Goal: Download file/media

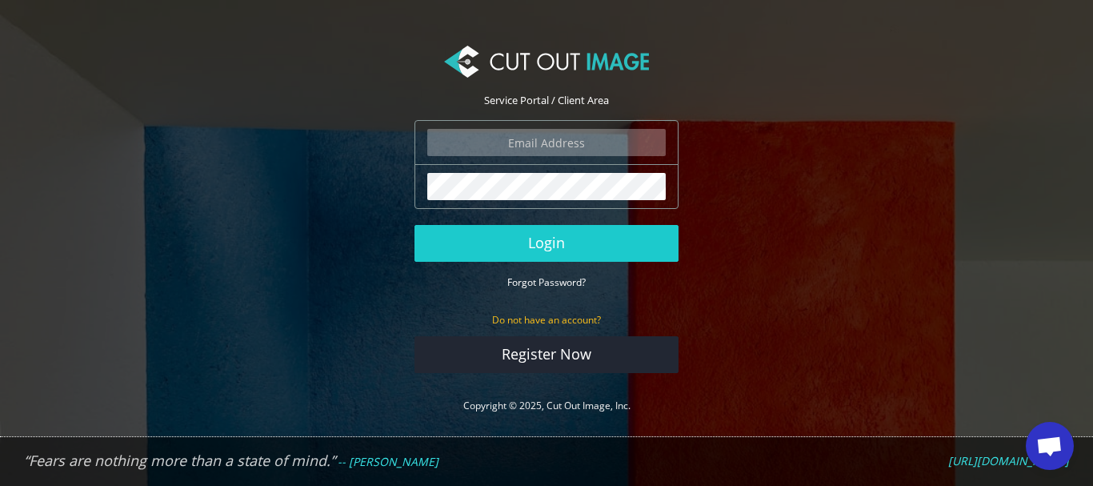
click at [569, 153] on input "email" at bounding box center [546, 142] width 238 height 27
type input "simon@waterstream.co.uk"
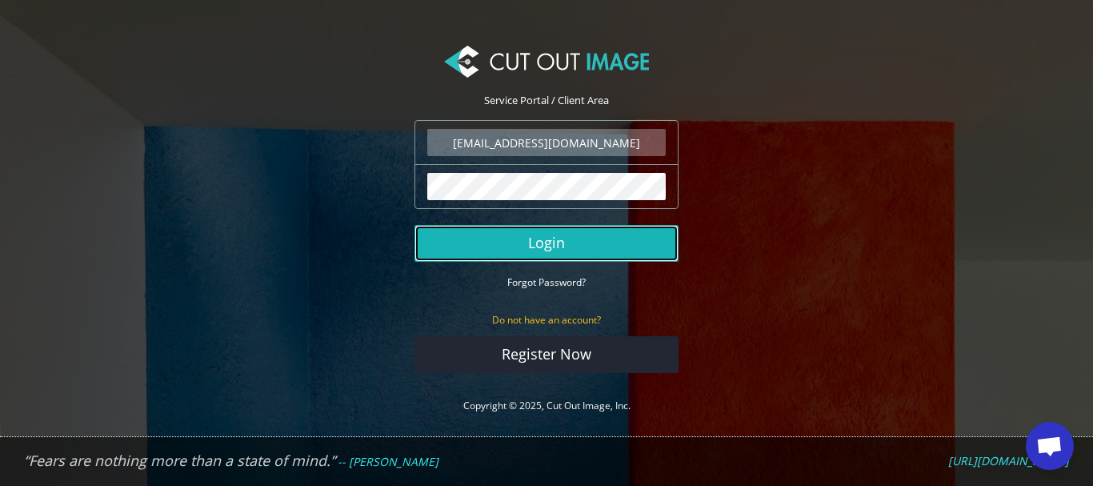
click at [557, 251] on button "Login" at bounding box center [546, 243] width 264 height 37
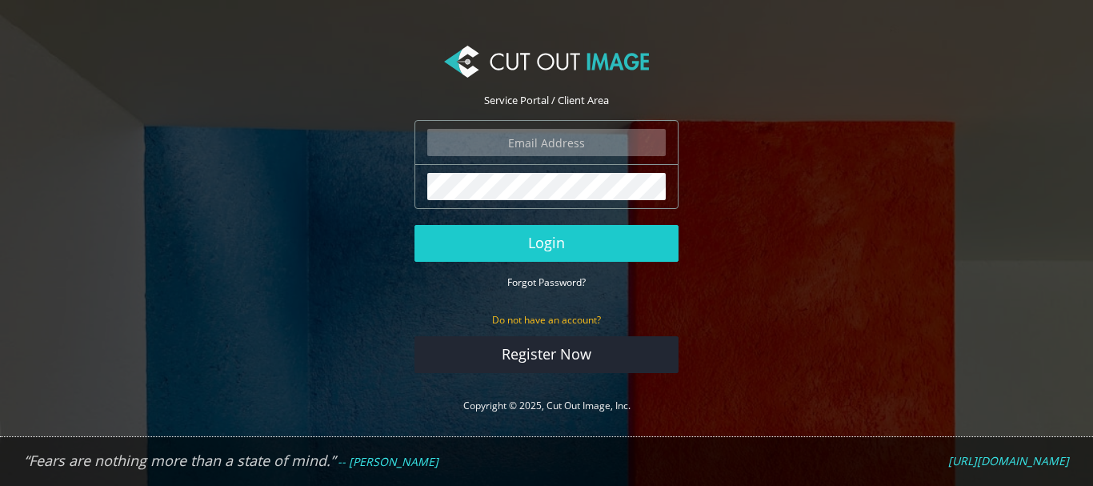
click at [559, 135] on input "email" at bounding box center [546, 142] width 238 height 27
